Goal: Task Accomplishment & Management: Manage account settings

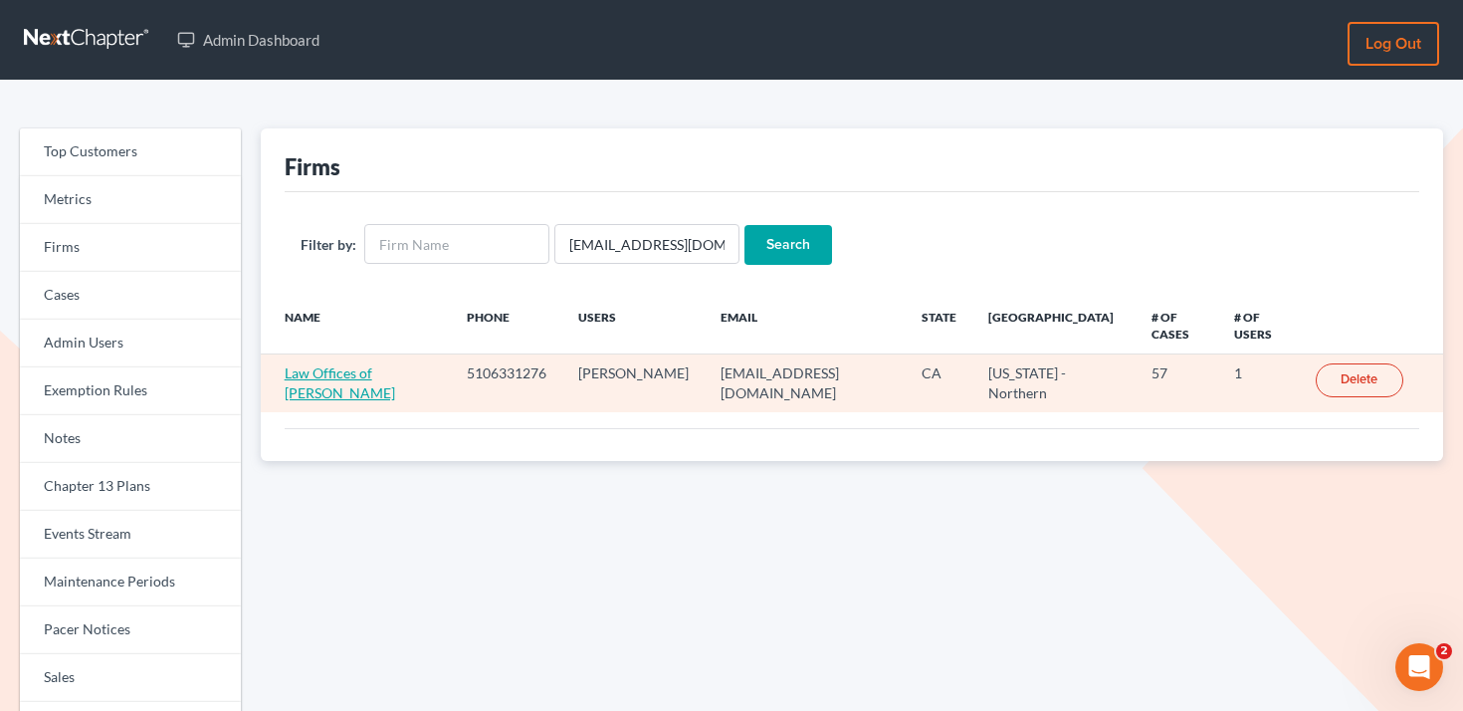
click at [298, 392] on link "Law Offices of [PERSON_NAME]" at bounding box center [340, 382] width 110 height 37
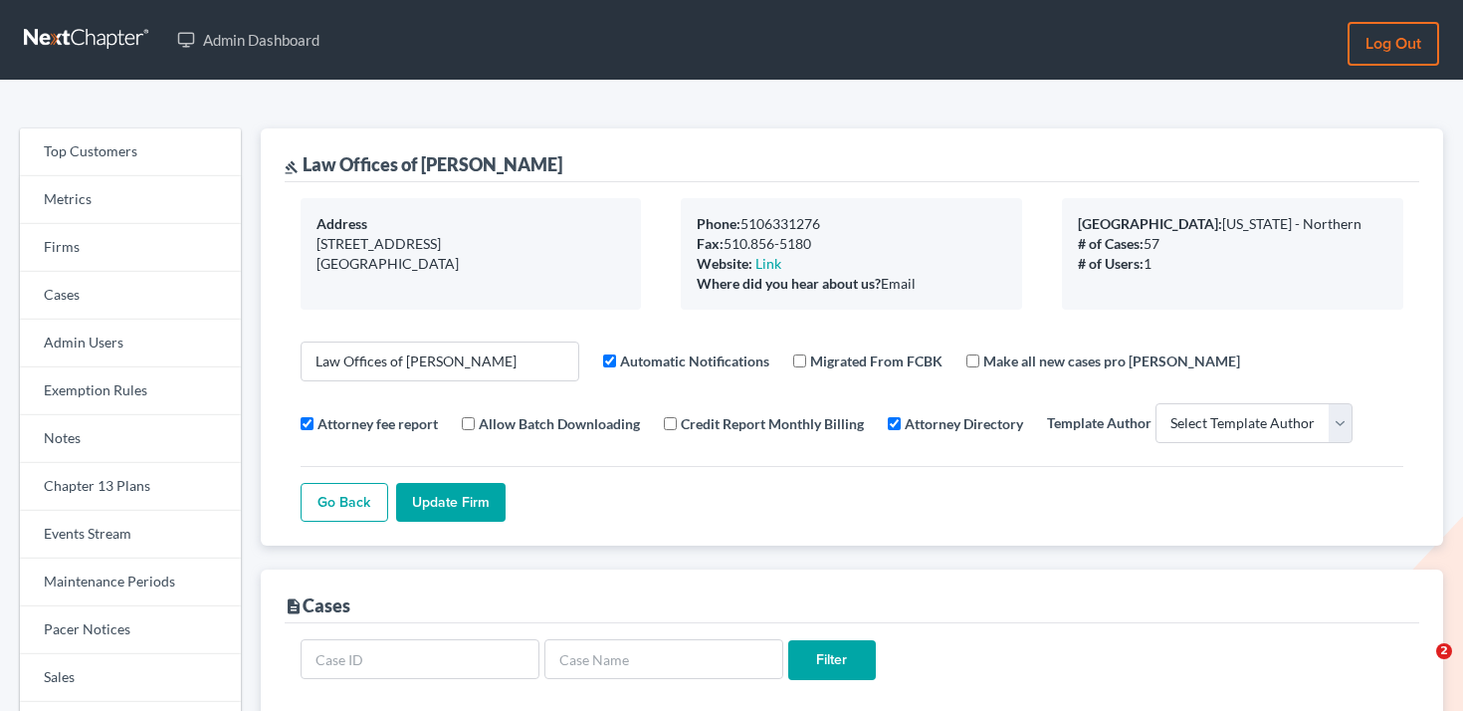
select select
click at [107, 262] on link "Firms" at bounding box center [130, 248] width 221 height 48
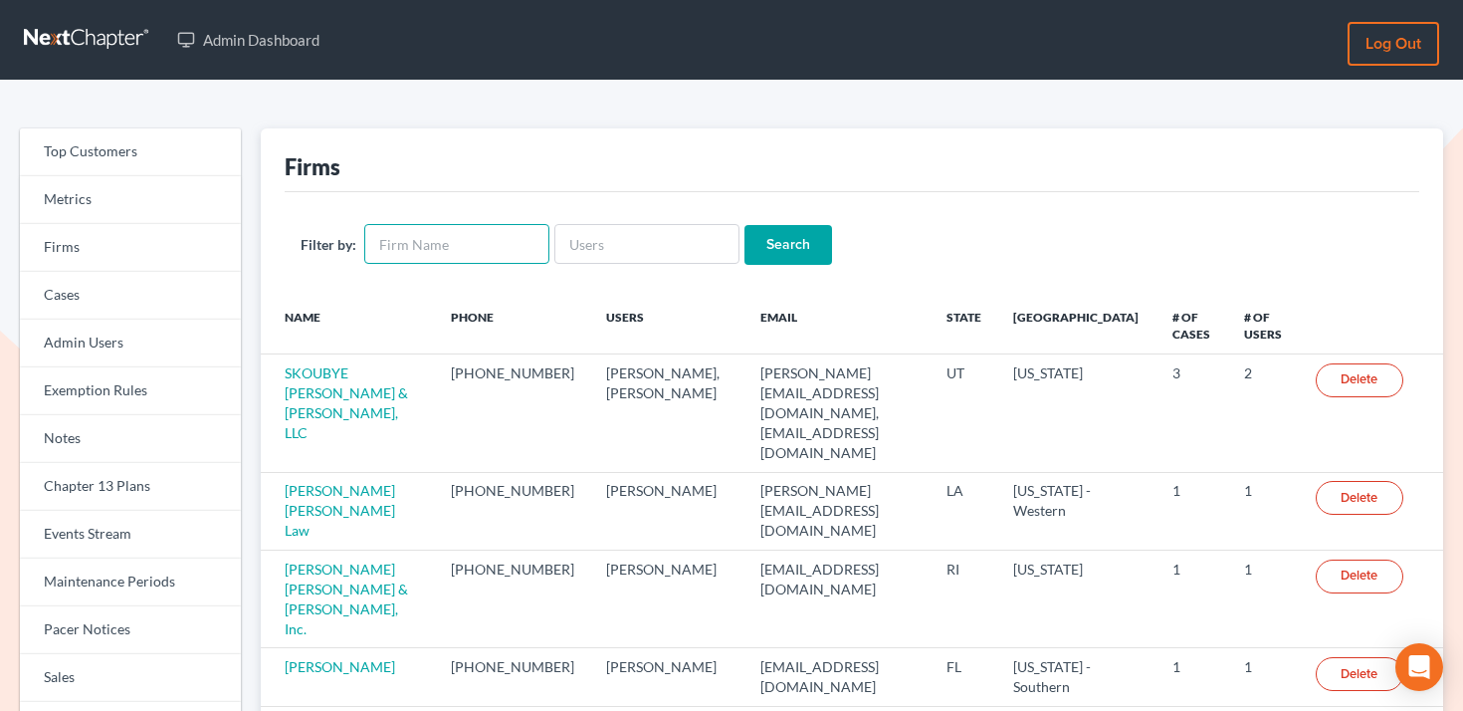
click at [454, 232] on input "text" at bounding box center [456, 244] width 185 height 40
click at [635, 247] on input "text" at bounding box center [646, 244] width 185 height 40
paste input "[PERSON_NAME][EMAIL_ADDRESS][DOMAIN_NAME]"
type input "[PERSON_NAME][EMAIL_ADDRESS][DOMAIN_NAME]"
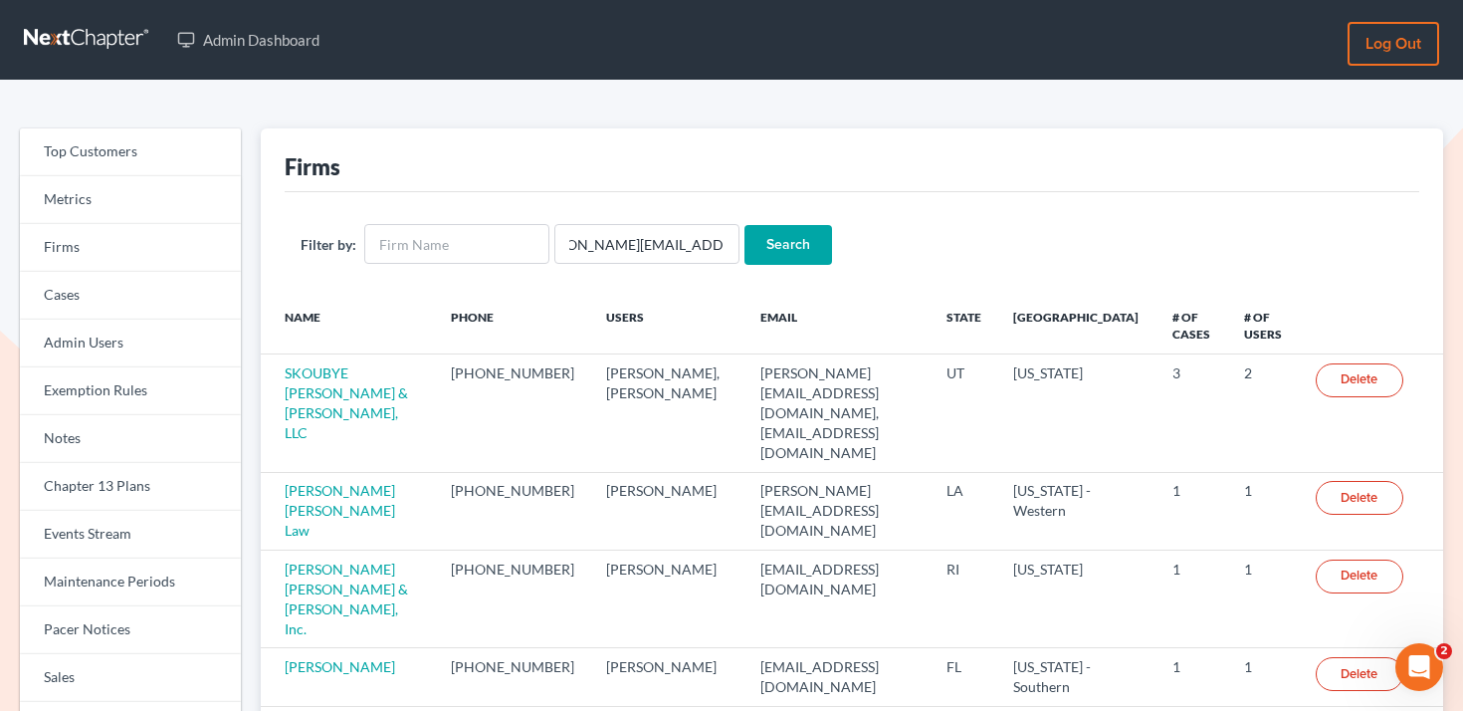
click at [788, 244] on input "Search" at bounding box center [788, 245] width 88 height 40
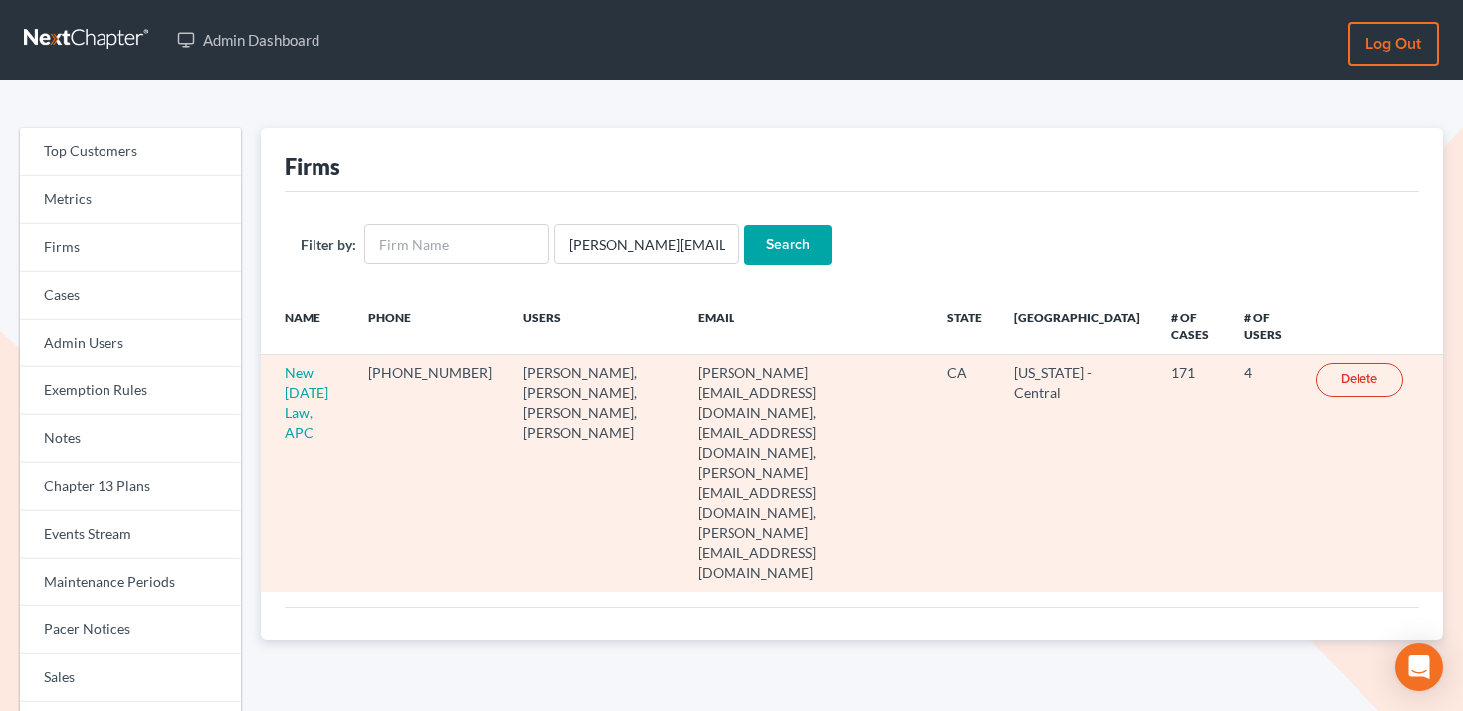
click at [311, 401] on td "New Tomorrow Law, APC" at bounding box center [307, 472] width 92 height 237
click at [317, 392] on link "New Tomorrow Law, APC" at bounding box center [307, 402] width 44 height 77
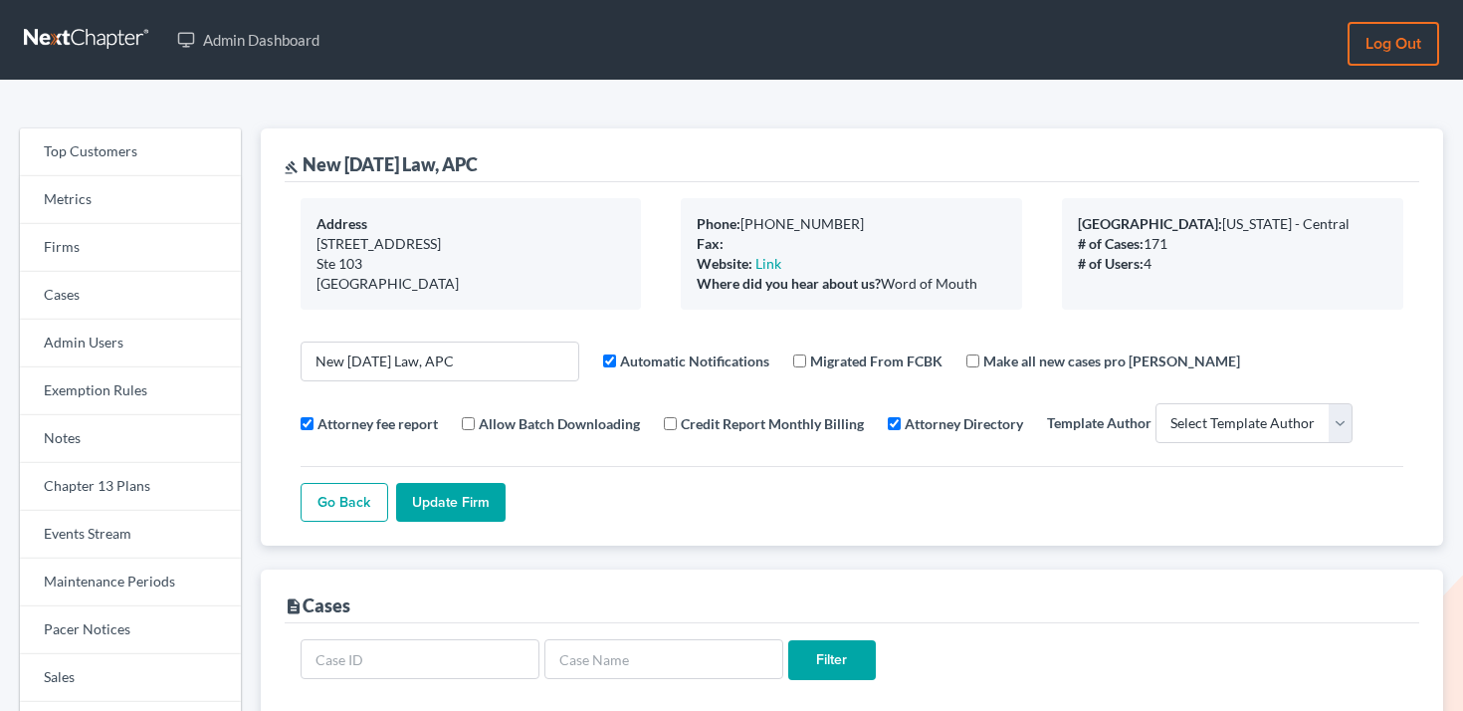
select select
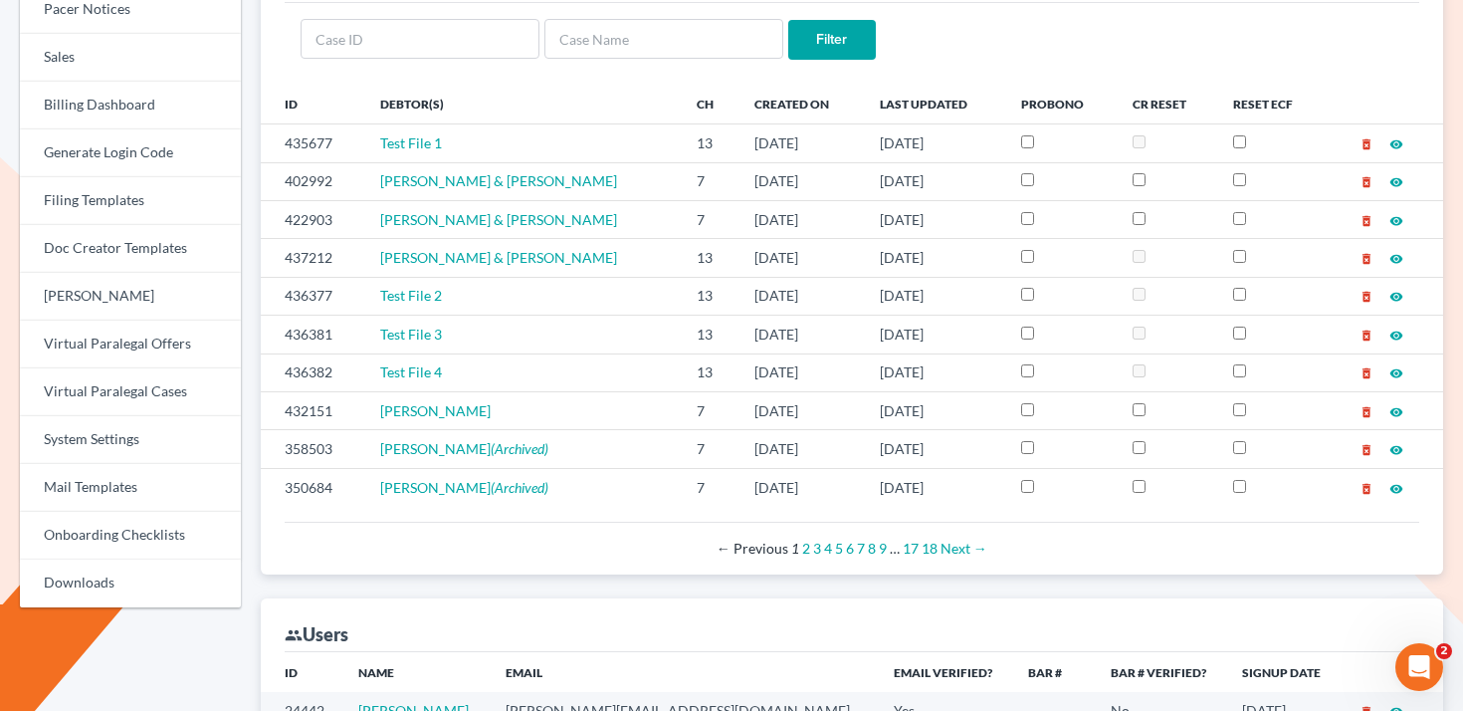
scroll to position [519, 0]
